Goal: Task Accomplishment & Management: Use online tool/utility

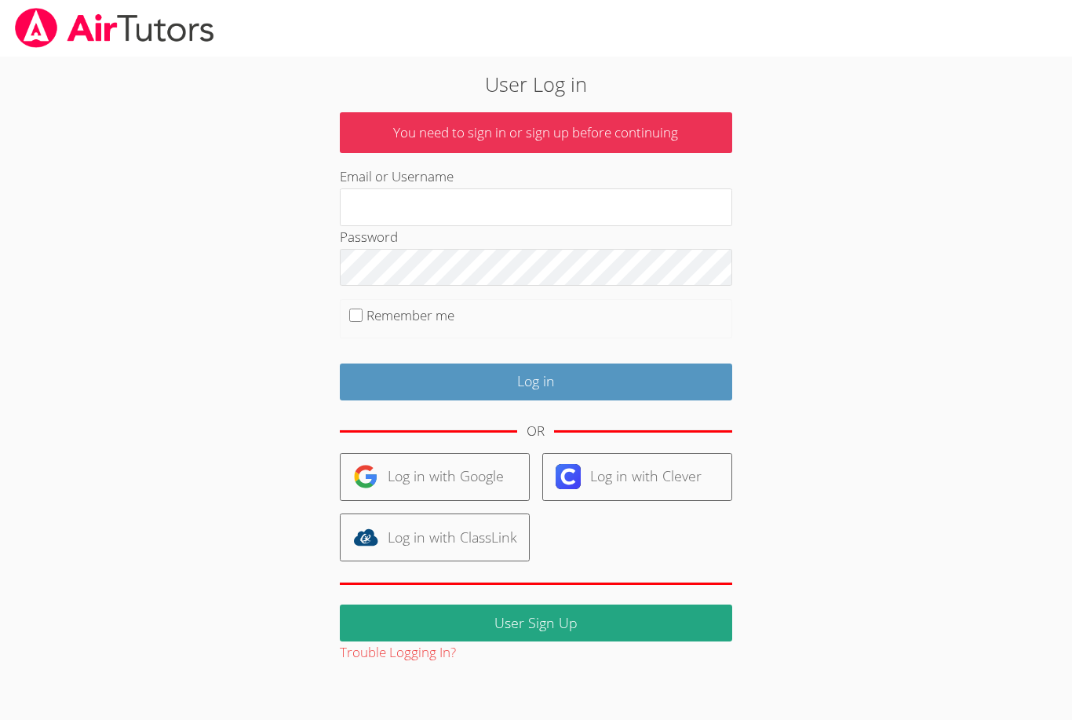
click at [210, 390] on div "User Log in You need to sign in or sign up before continuing Email or Username …" at bounding box center [536, 361] width 805 height 608
click at [431, 482] on link "Log in with Google" at bounding box center [435, 477] width 190 height 48
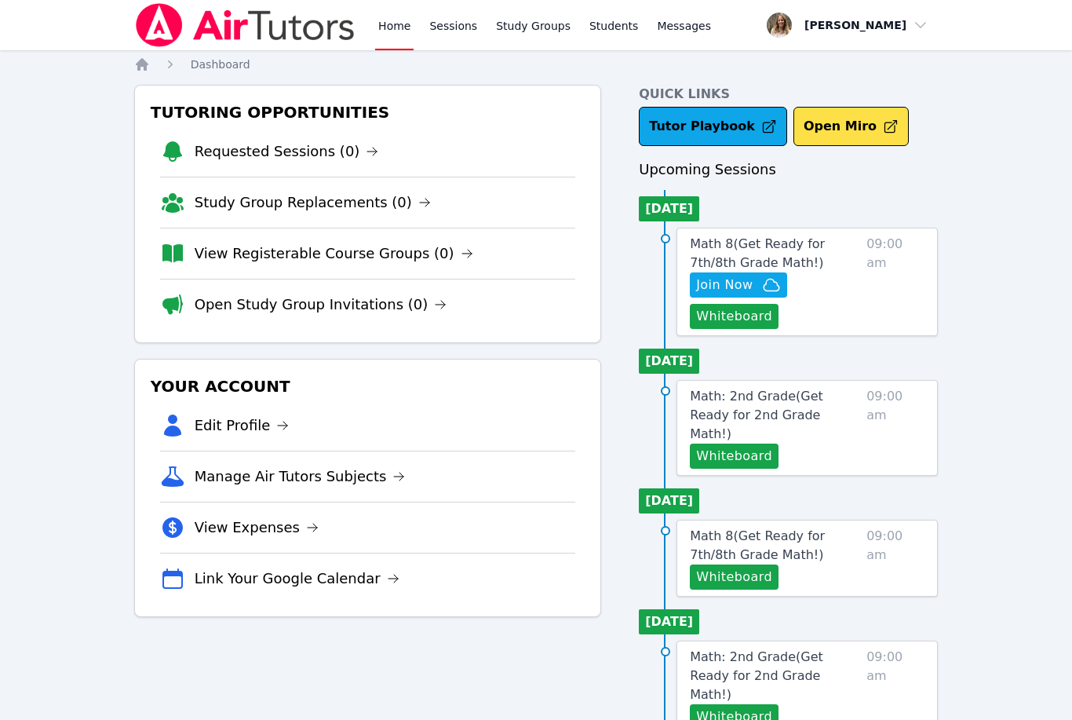
click at [458, 31] on link "Sessions" at bounding box center [453, 25] width 54 height 50
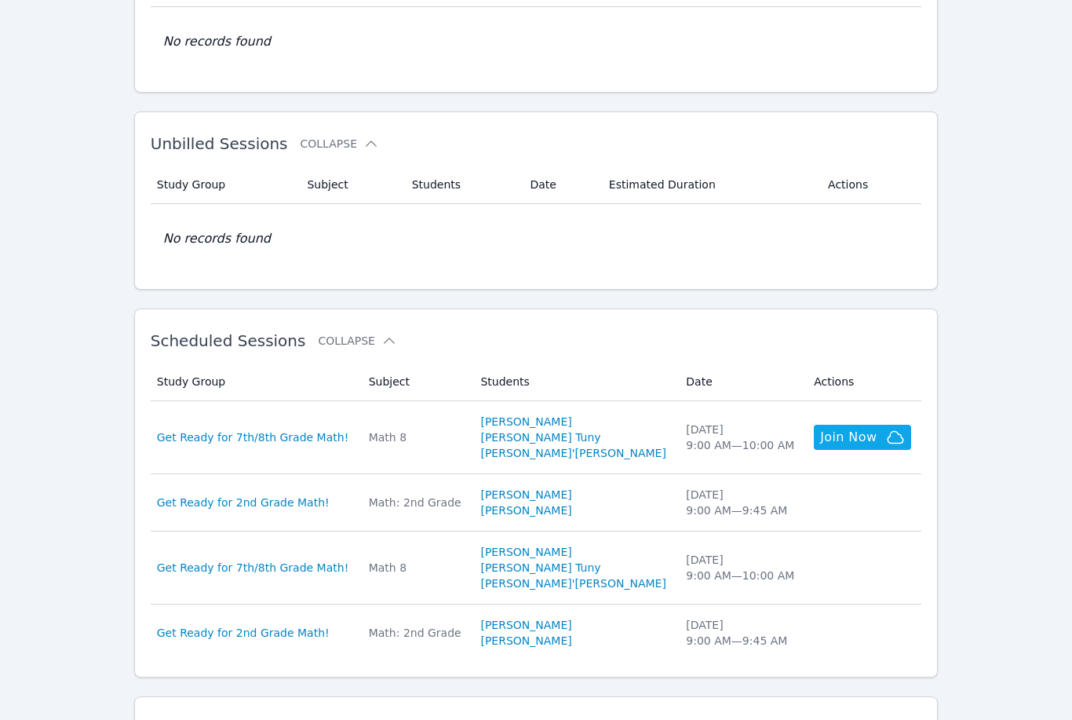
scroll to position [167, 0]
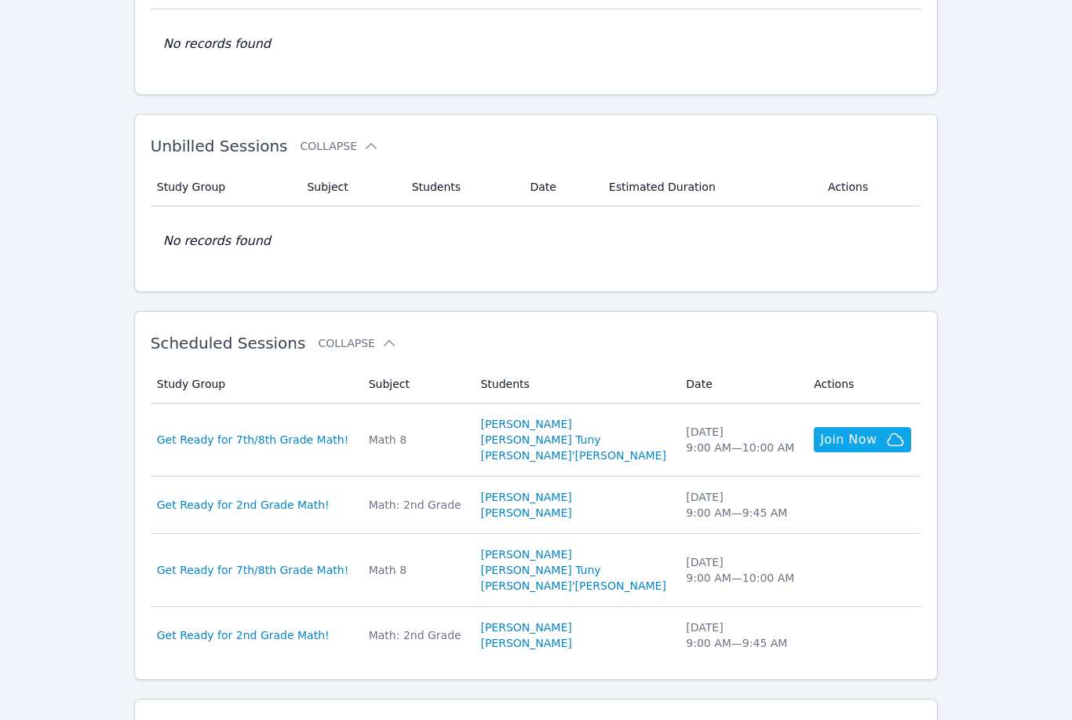
click at [237, 444] on span "Get Ready for 7th/8th Grade Math!" at bounding box center [253, 441] width 192 height 16
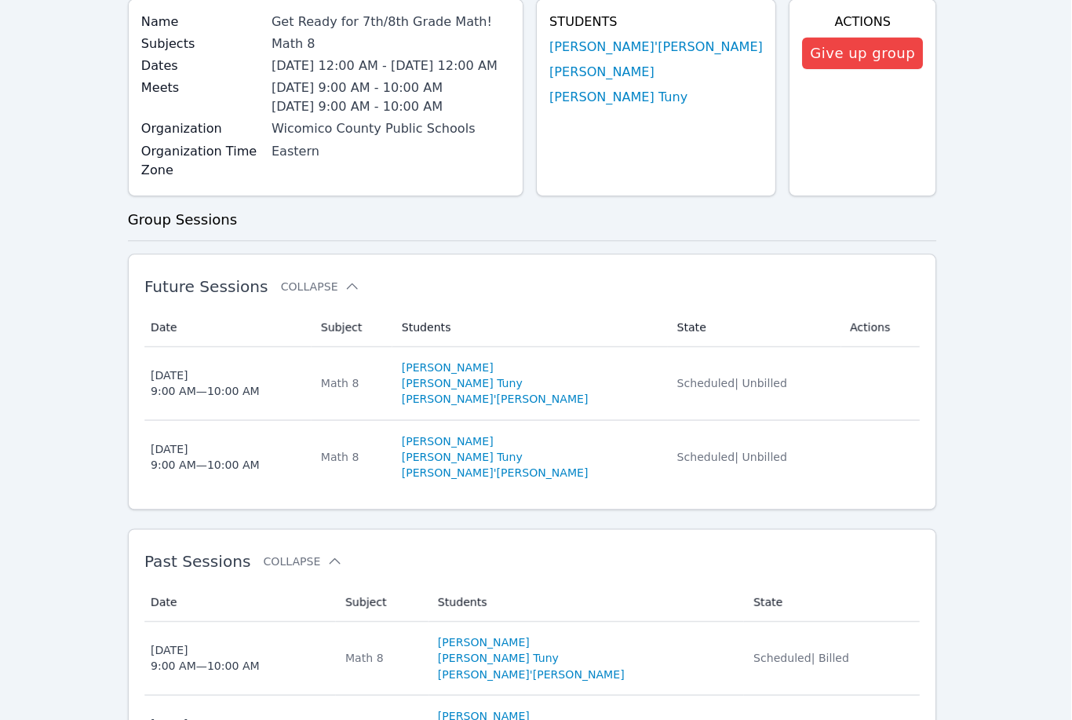
scroll to position [194, 0]
click at [210, 448] on div "[DATE] 9:00 AM — 10:00 AM" at bounding box center [211, 453] width 108 height 31
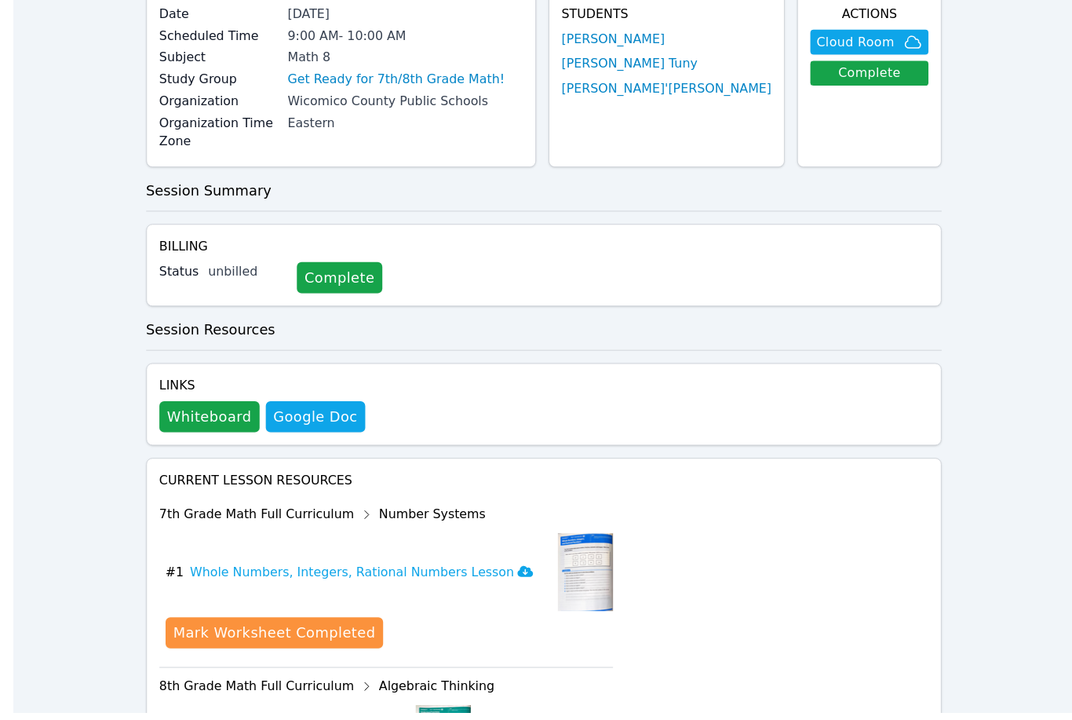
scroll to position [139, 0]
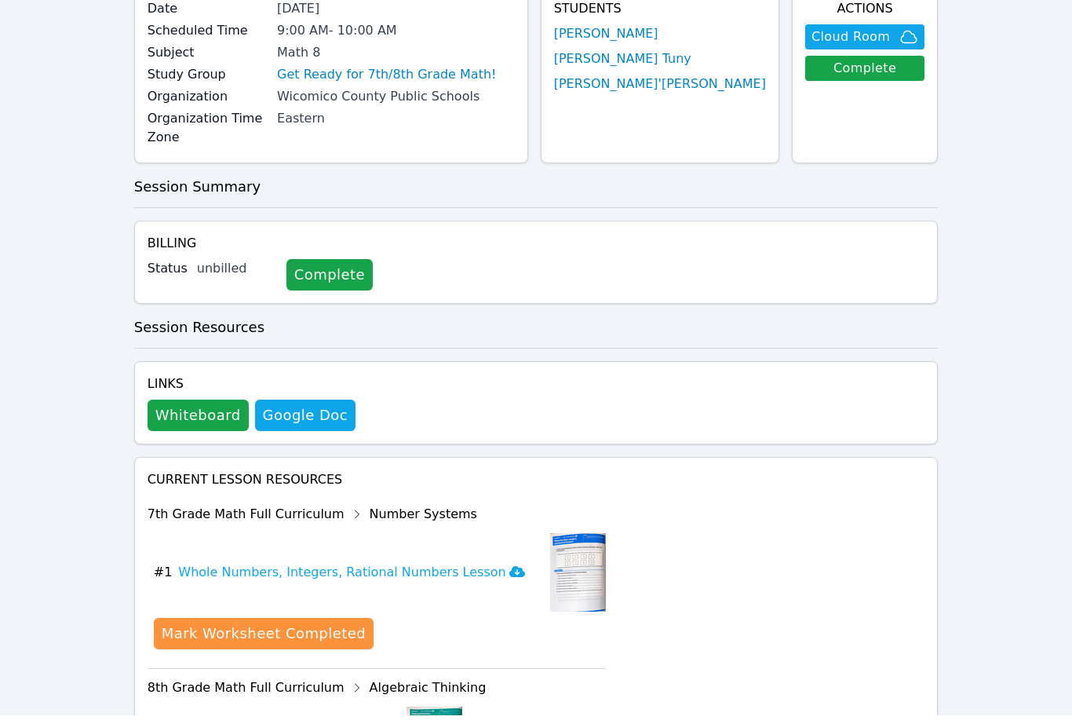
click at [188, 413] on button "Whiteboard" at bounding box center [198, 419] width 101 height 31
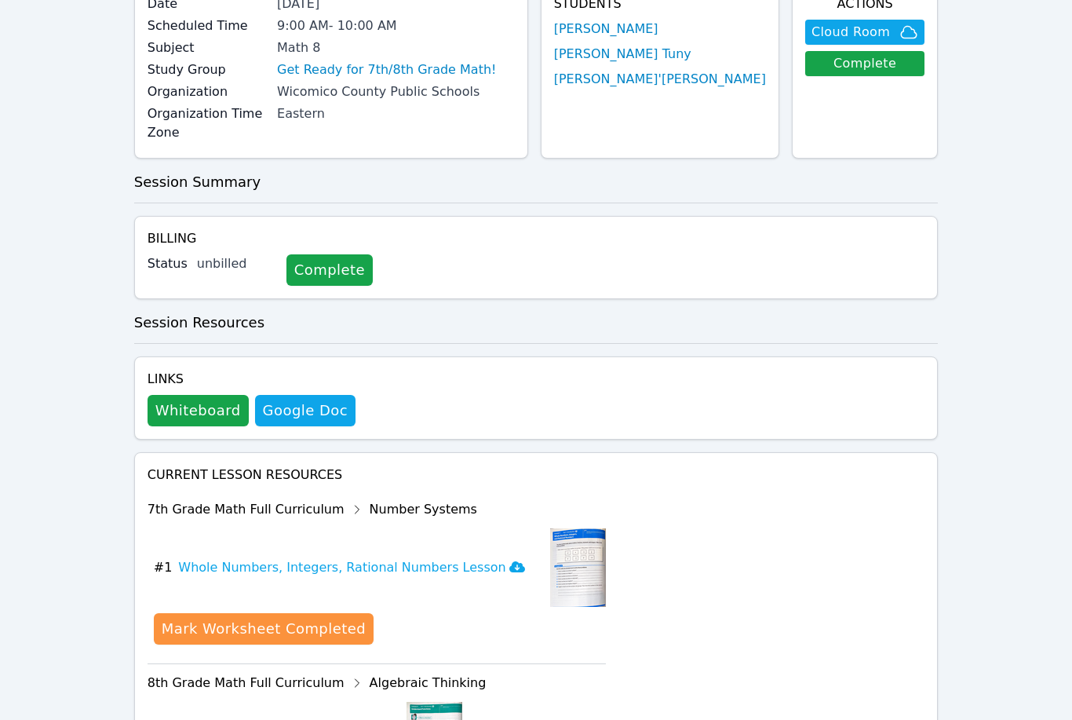
scroll to position [0, 0]
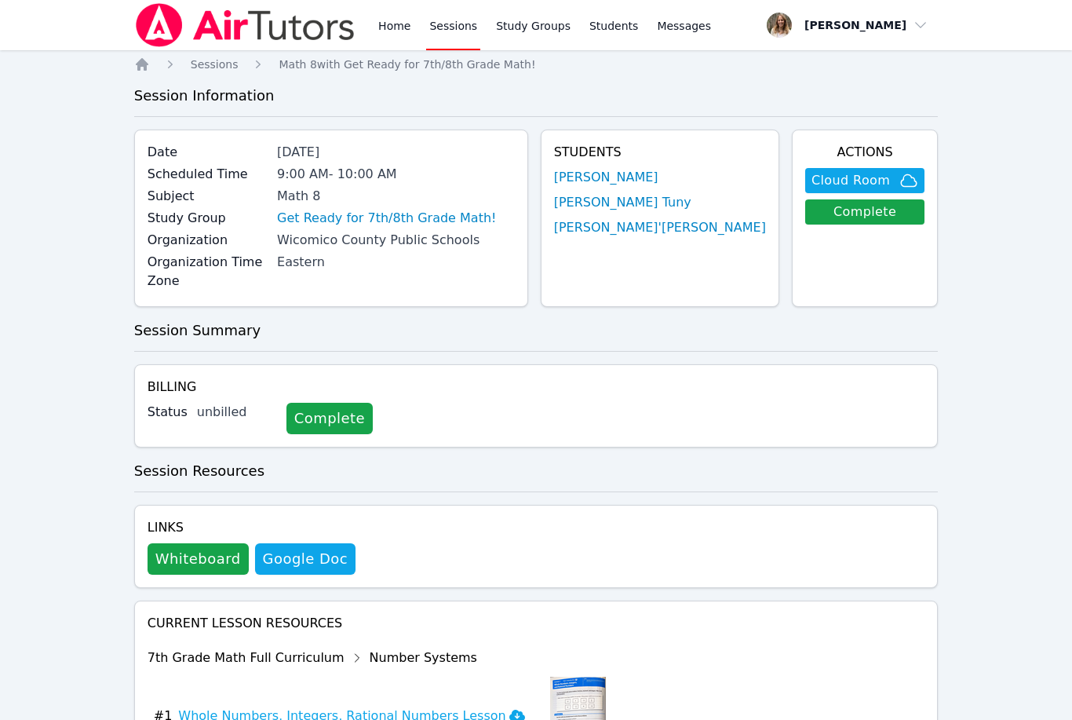
click at [446, 23] on link "Sessions" at bounding box center [453, 25] width 54 height 50
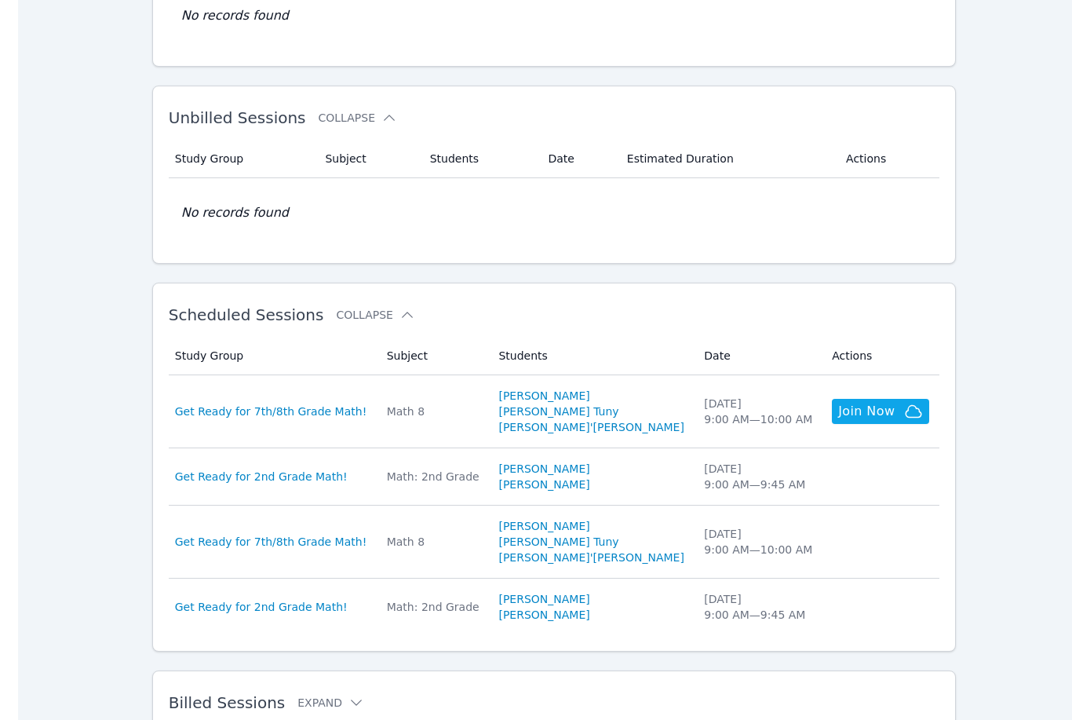
scroll to position [196, 0]
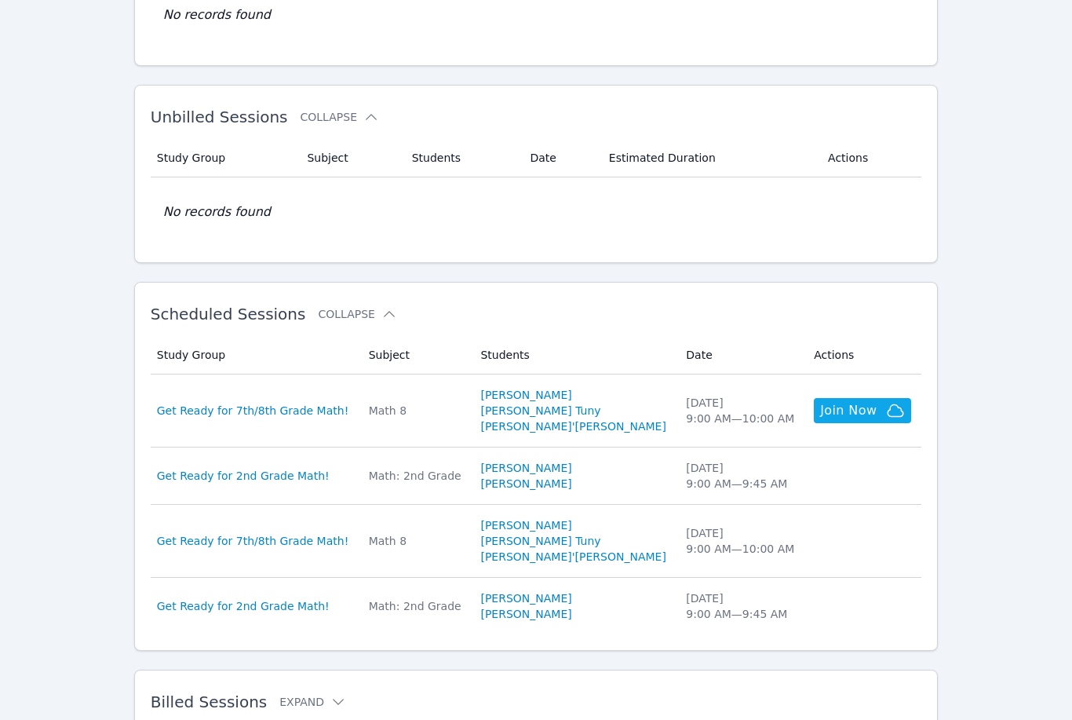
click at [948, 115] on div "Home Sessions Study Groups Students Messages Open user menu [PERSON_NAME] Open …" at bounding box center [536, 301] width 1072 height 994
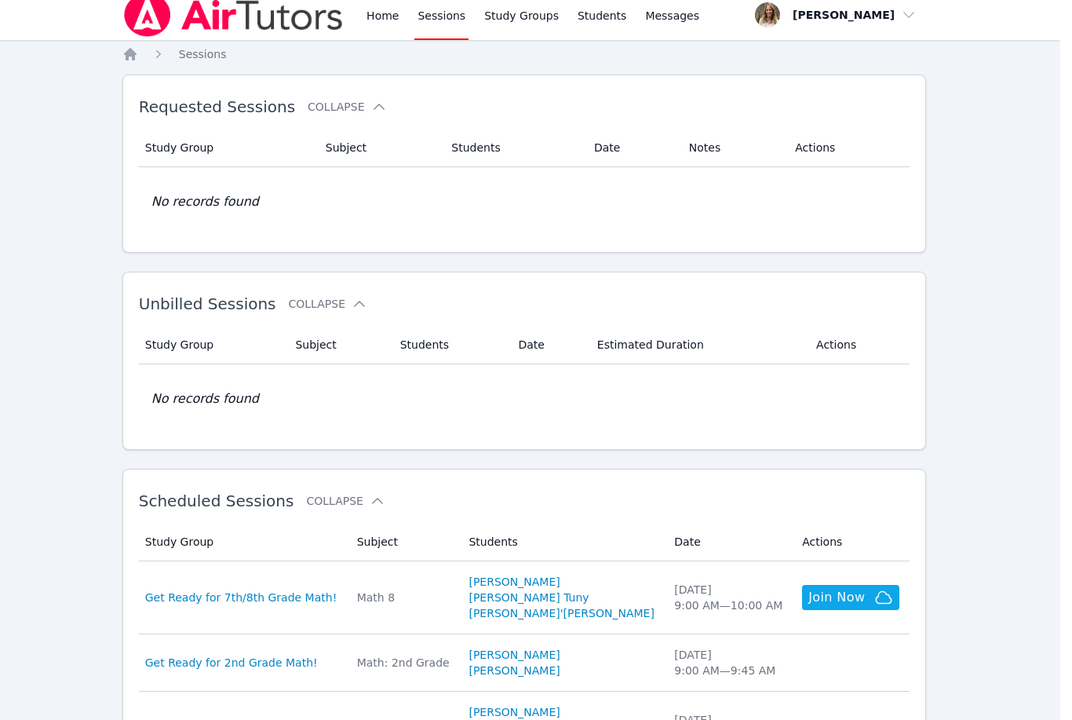
scroll to position [0, 0]
